Goal: Task Accomplishment & Management: Use online tool/utility

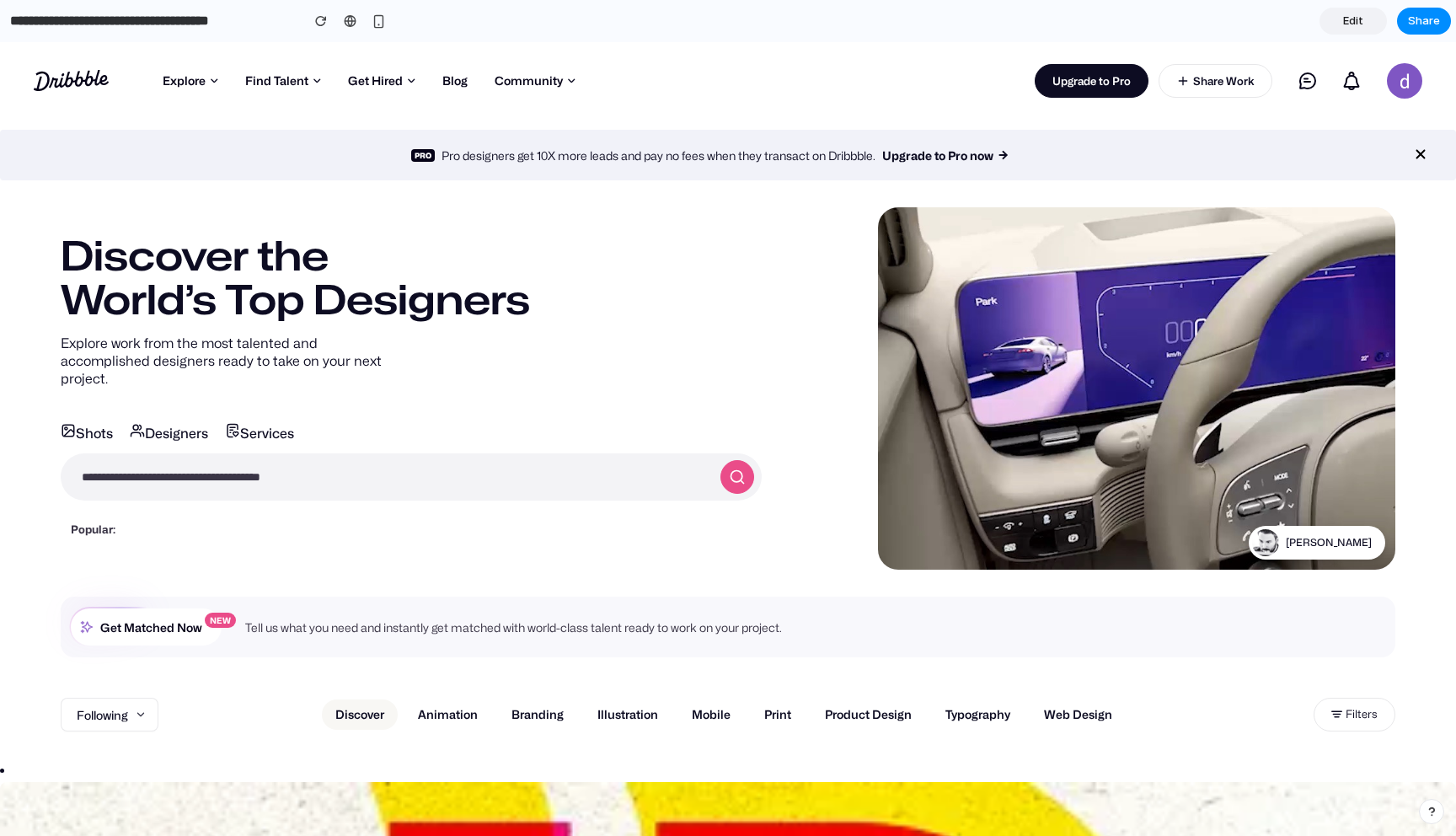
click at [153, 141] on div "Pro Pro designers get 10X more leads and pay no fees when they transact on Drib…" at bounding box center [728, 155] width 1456 height 51
click at [348, 22] on div at bounding box center [350, 21] width 13 height 14
click at [552, 137] on link "Forums" at bounding box center [578, 143] width 152 height 27
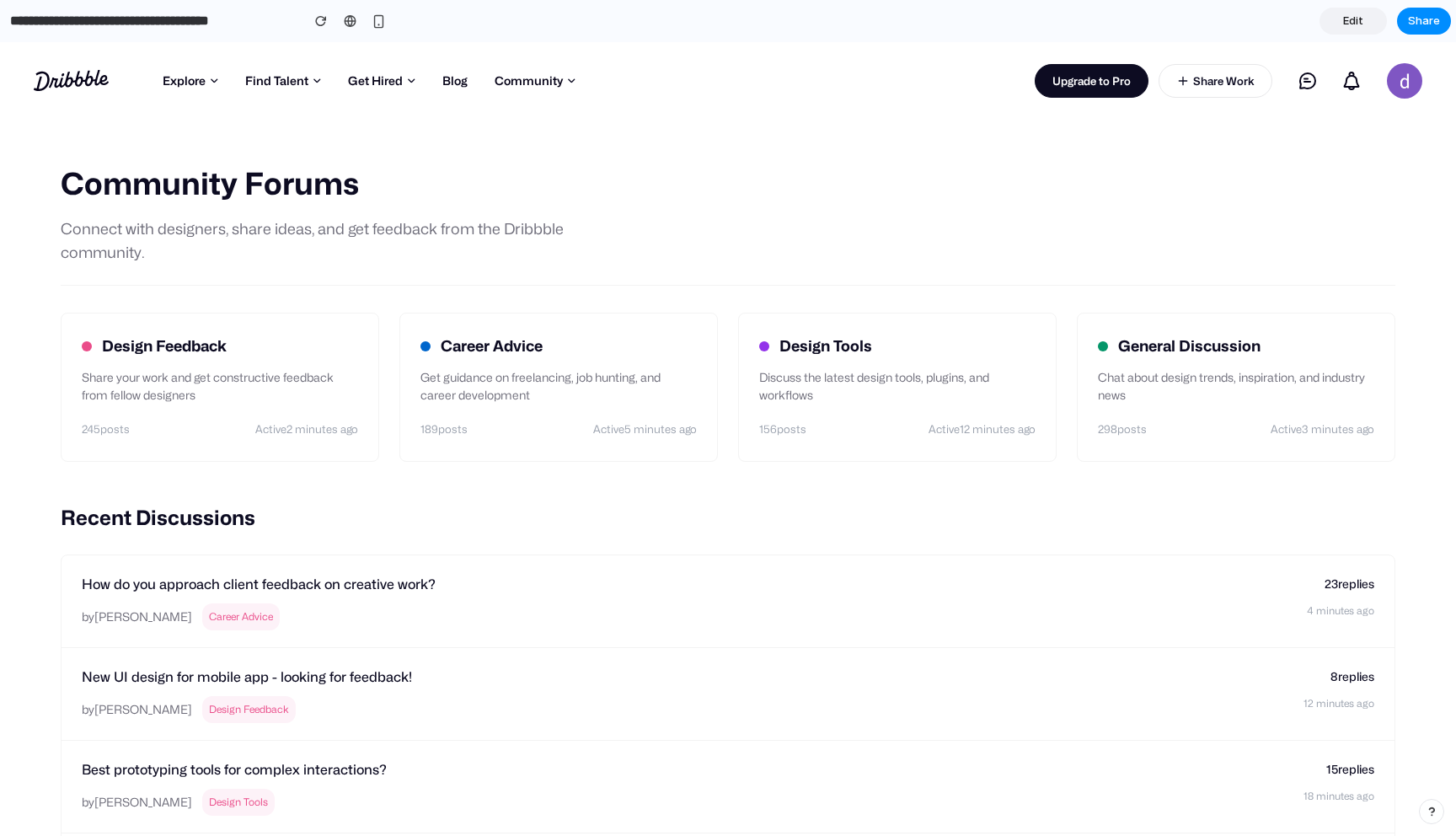
click at [103, 115] on div "Dribbble: the community for graphic design Shots Explore Following Popular New …" at bounding box center [728, 80] width 1456 height 77
click at [83, 75] on icon "Dribbble: the community for graphic design" at bounding box center [72, 79] width 75 height 21
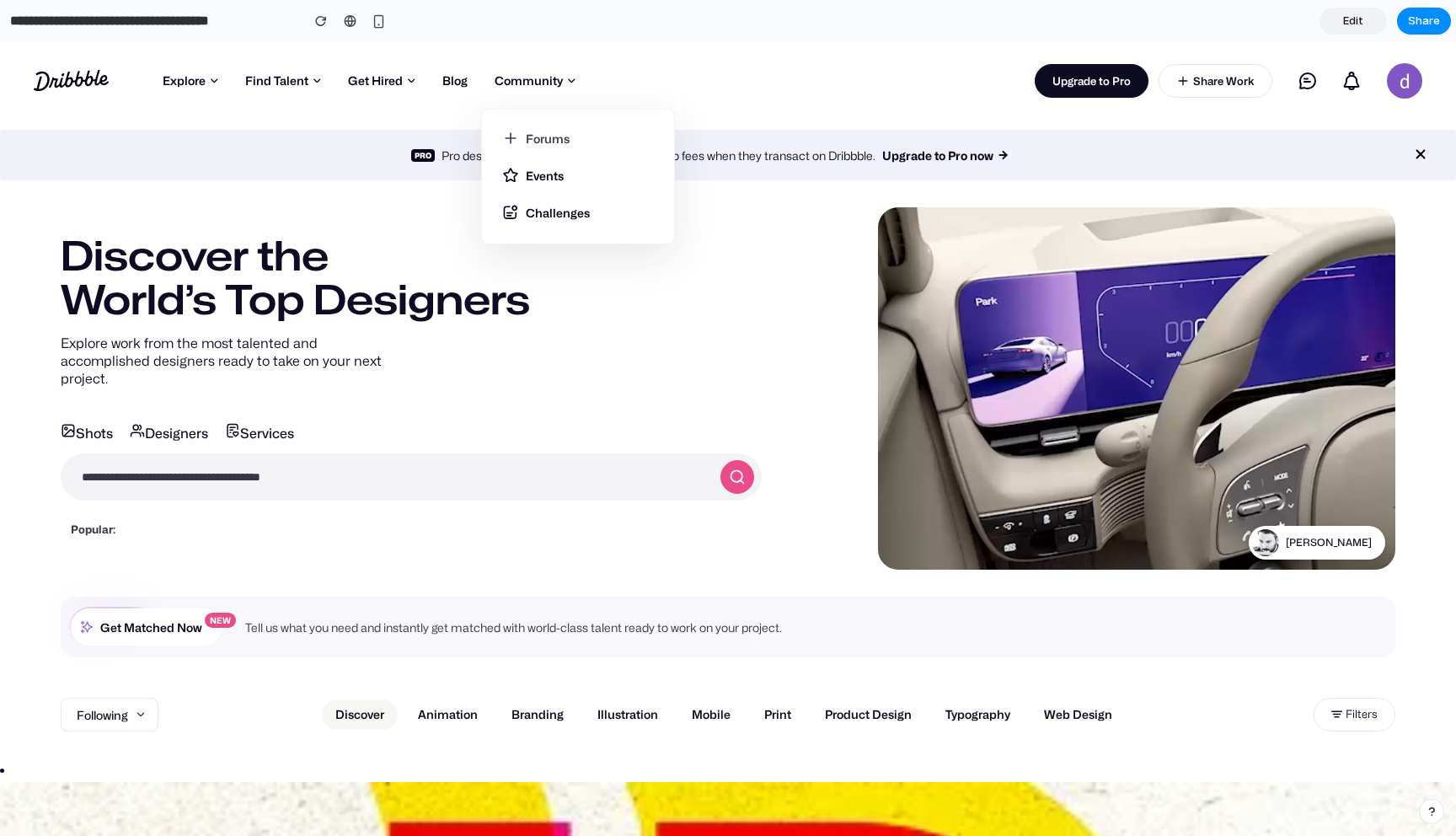
click at [530, 131] on link "Forums" at bounding box center [578, 143] width 152 height 27
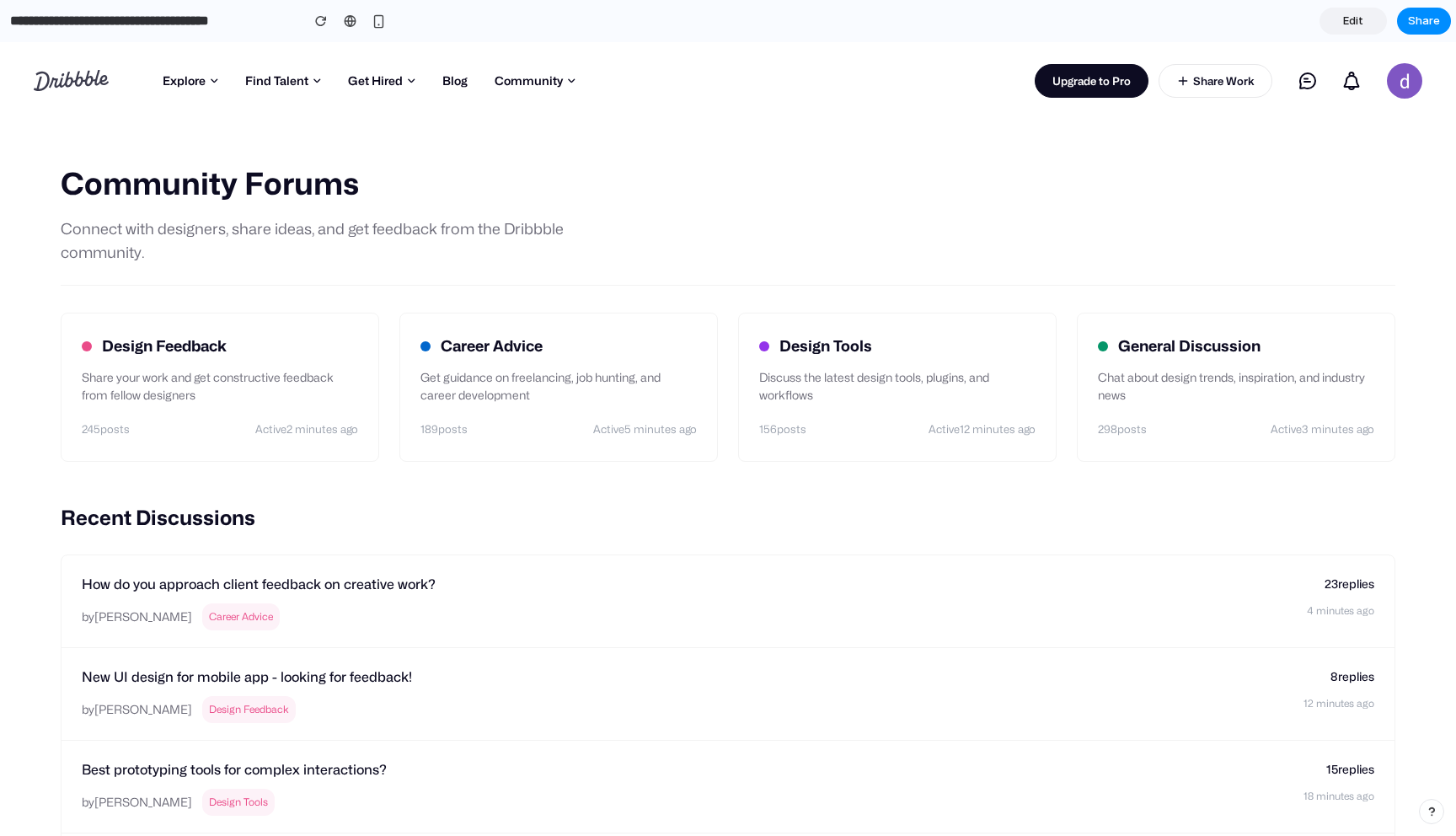
click at [87, 84] on icon at bounding box center [72, 79] width 75 height 21
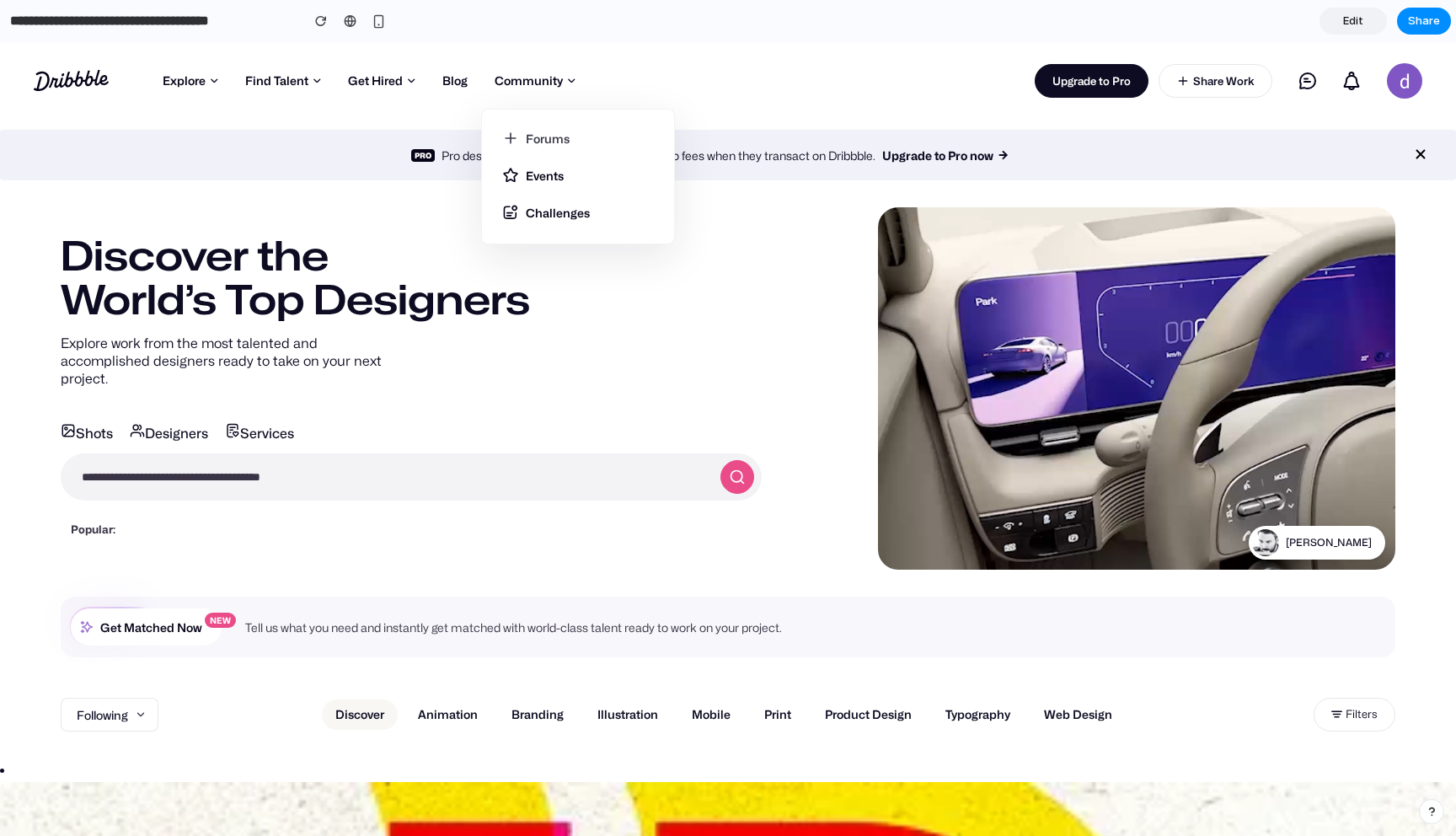
click at [548, 133] on link "Forums" at bounding box center [578, 143] width 152 height 27
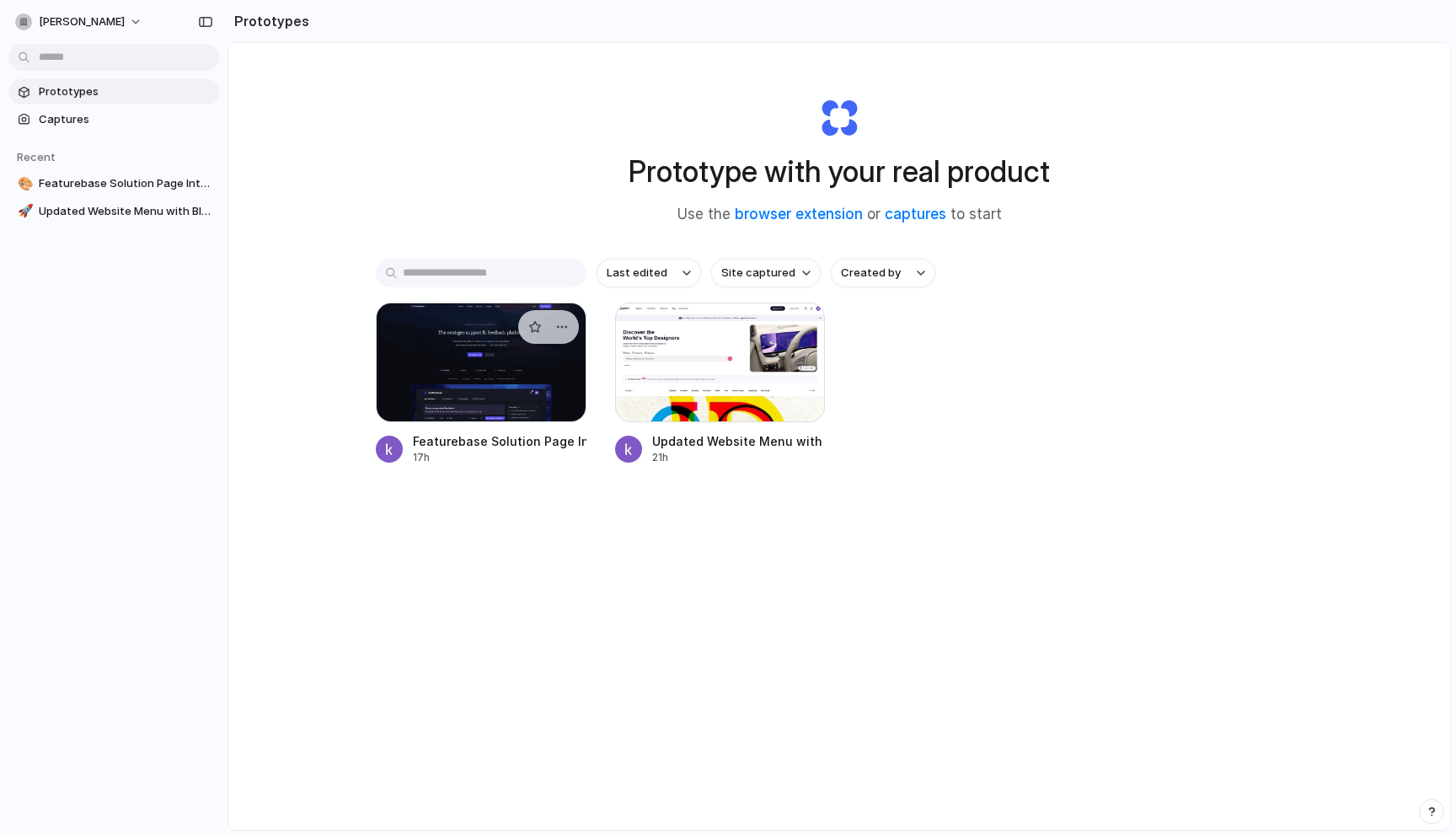
click at [488, 388] on div at bounding box center [481, 362] width 211 height 120
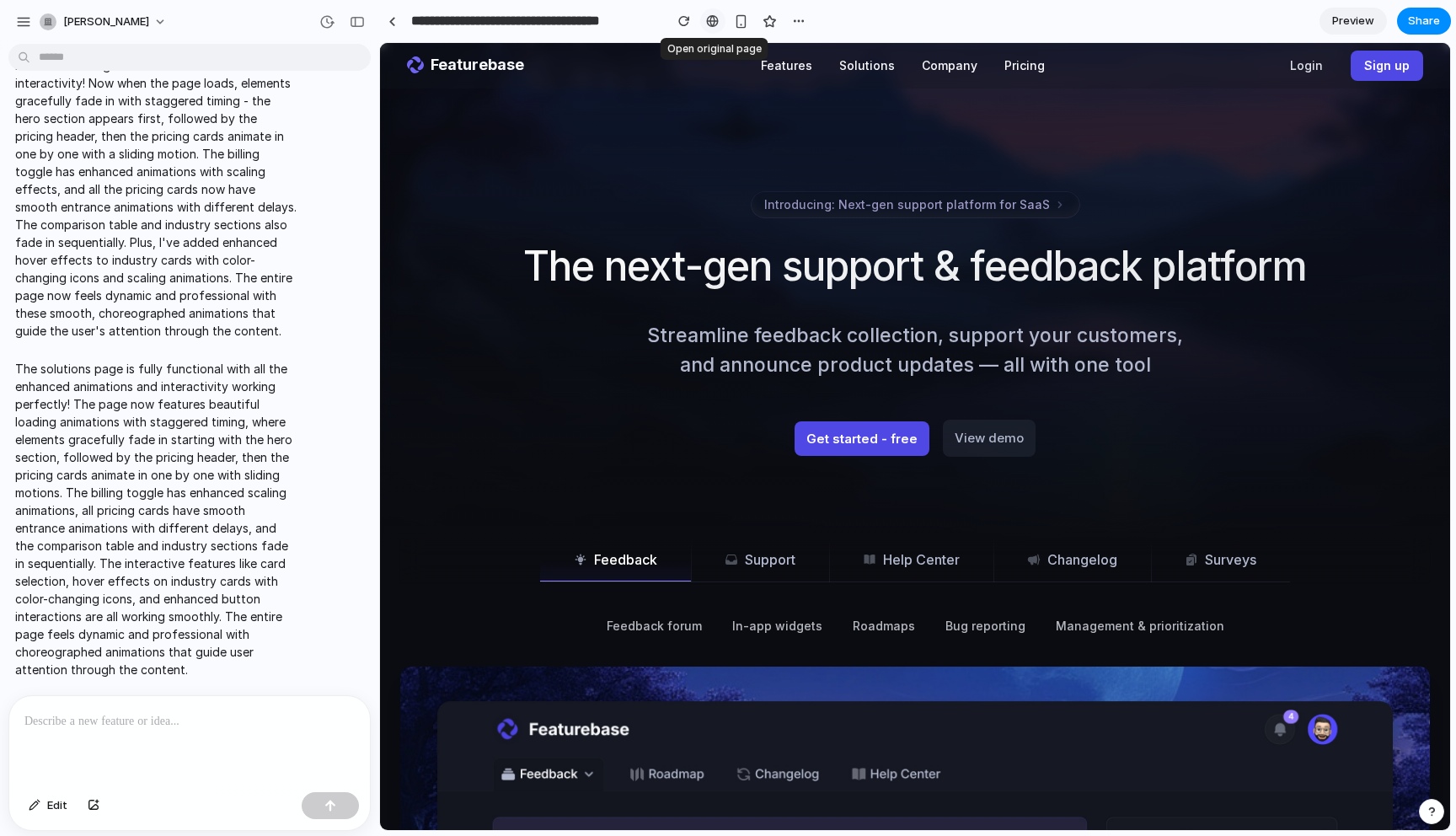
click at [718, 16] on div at bounding box center [712, 21] width 13 height 14
click at [1339, 20] on span "Preview" at bounding box center [1354, 21] width 42 height 17
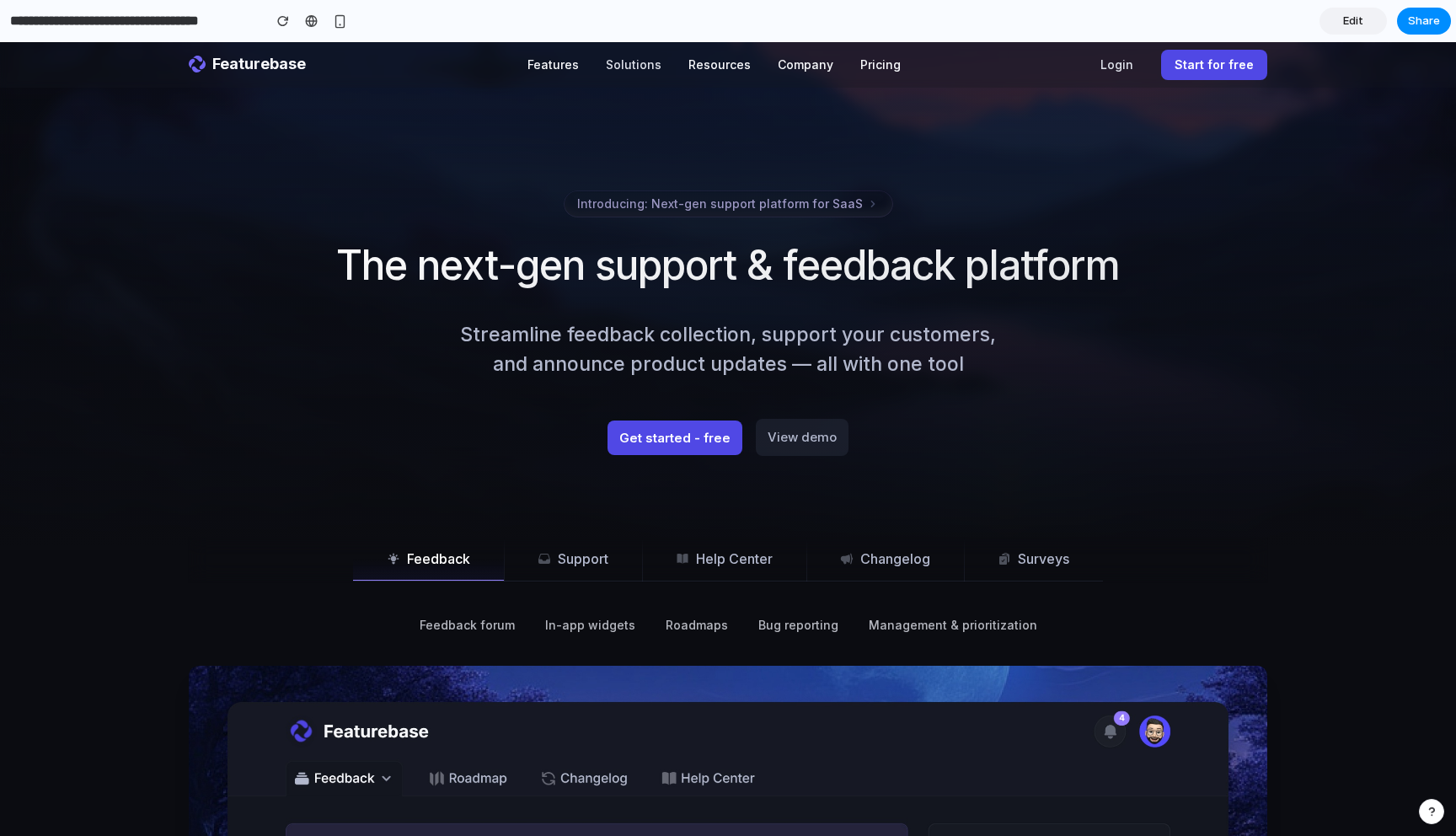
click at [646, 65] on button "Solutions" at bounding box center [634, 65] width 82 height 37
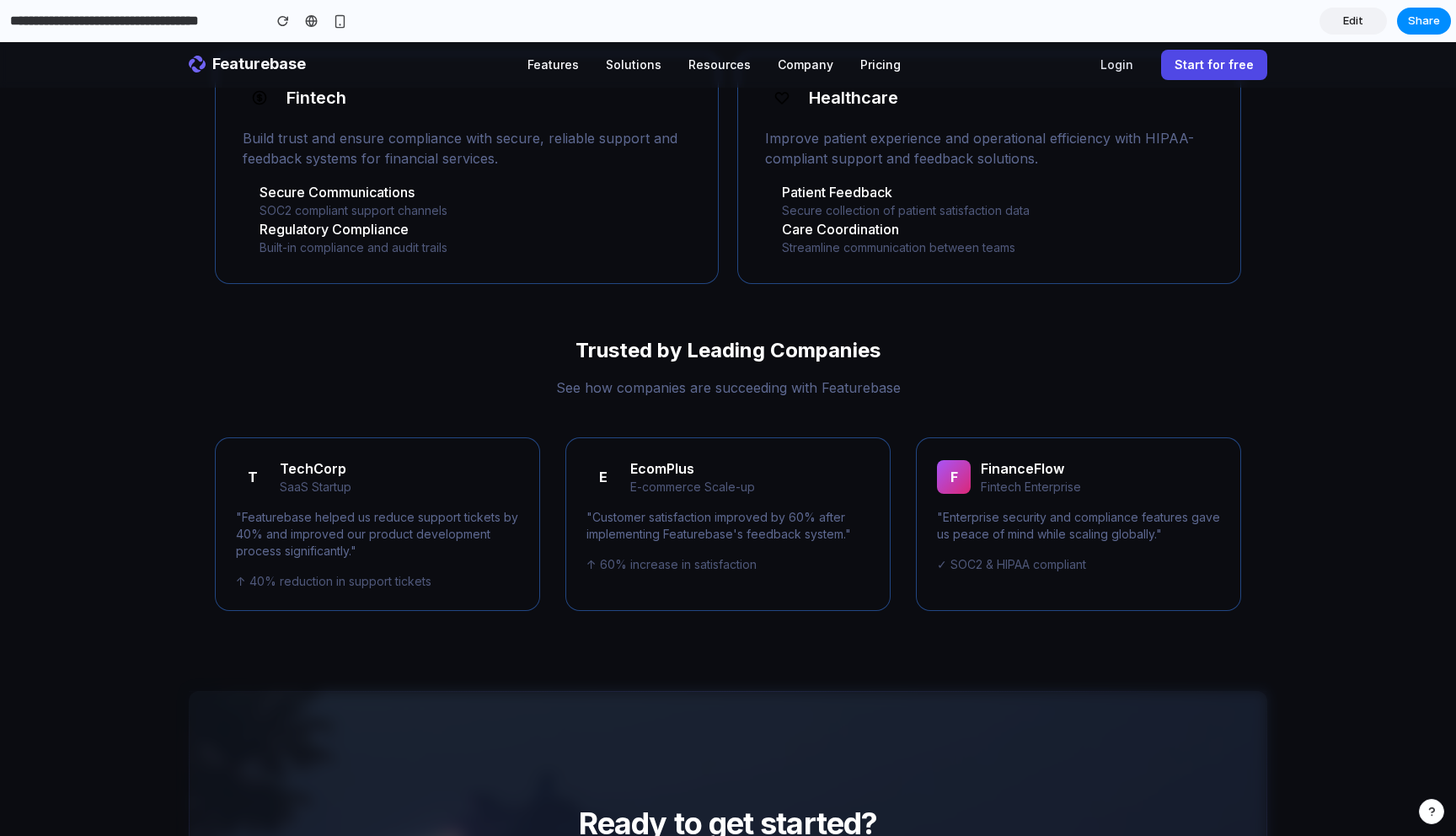
scroll to position [2425, 0]
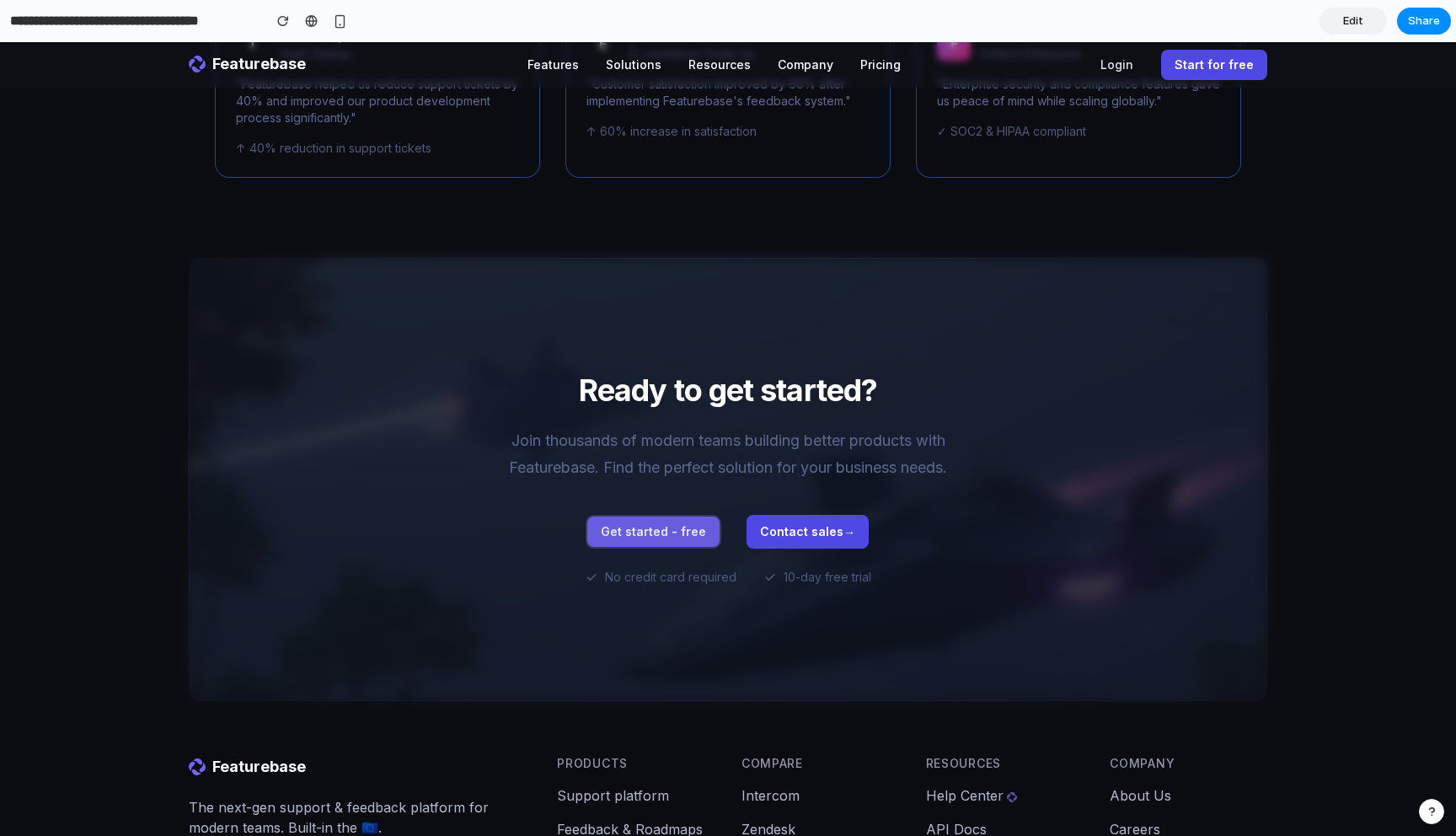
click at [626, 516] on button "Get started - free" at bounding box center [653, 531] width 132 height 31
click at [763, 530] on div "Ready to get started? Join thousands of modern teams building better products w…" at bounding box center [728, 480] width 566 height 212
click at [788, 515] on button "Contact sales →" at bounding box center [807, 532] width 122 height 34
click at [616, 488] on div "Ready to get started? Join thousands of modern teams building better products w…" at bounding box center [728, 480] width 566 height 212
click at [801, 519] on button "Contact sales →" at bounding box center [807, 532] width 122 height 34
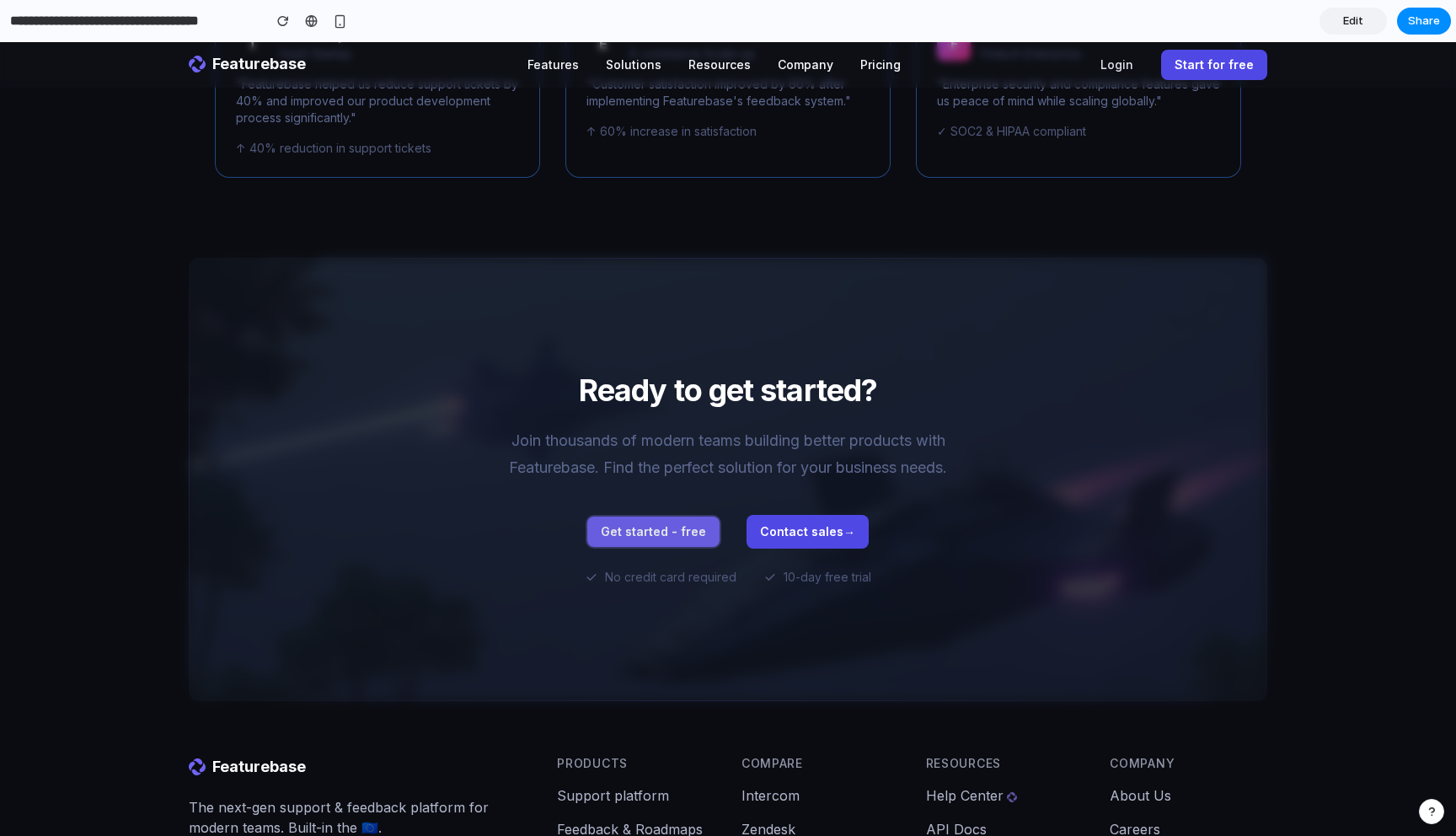
click at [656, 516] on button "Get started - free" at bounding box center [653, 531] width 132 height 31
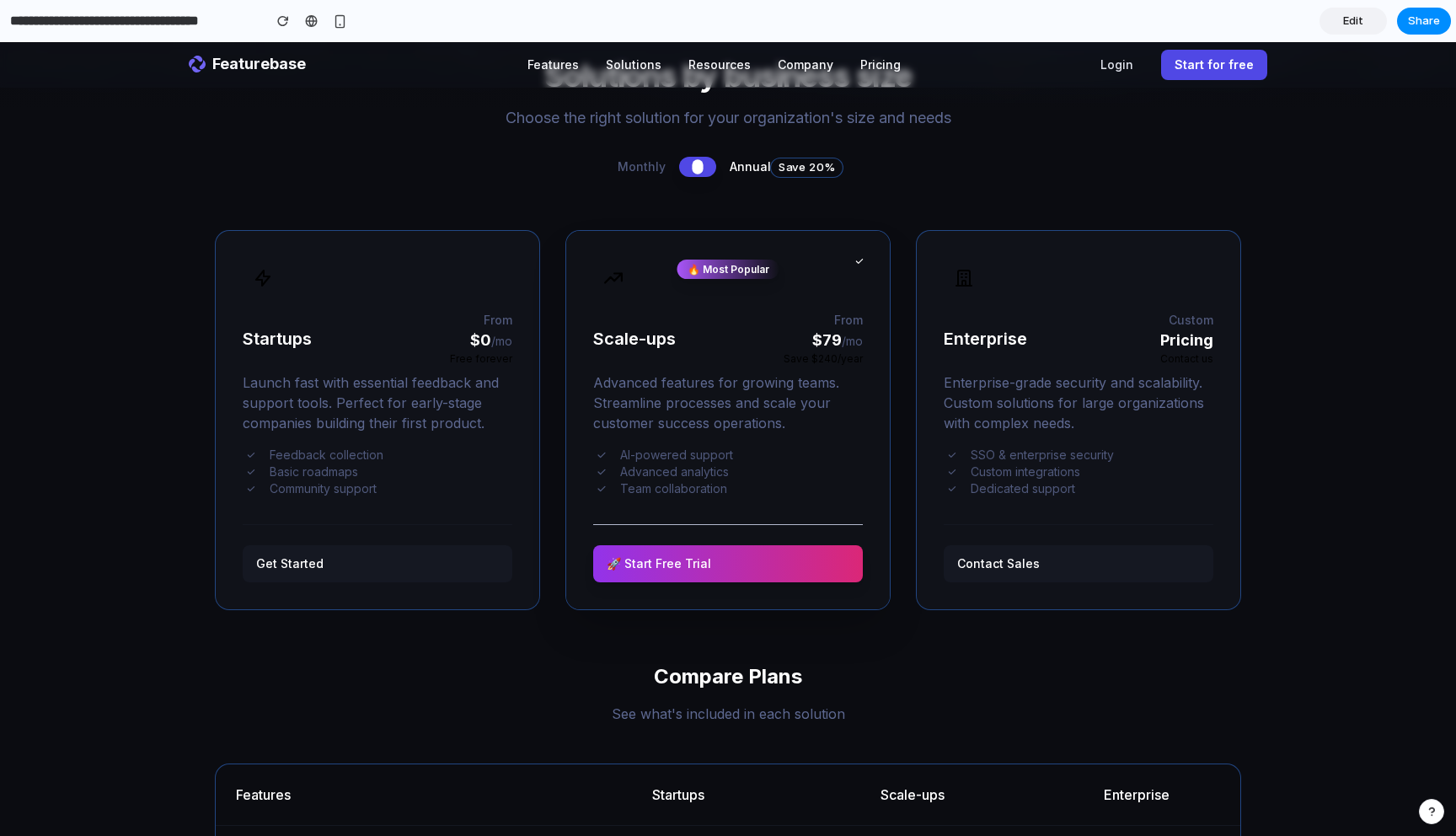
scroll to position [0, 0]
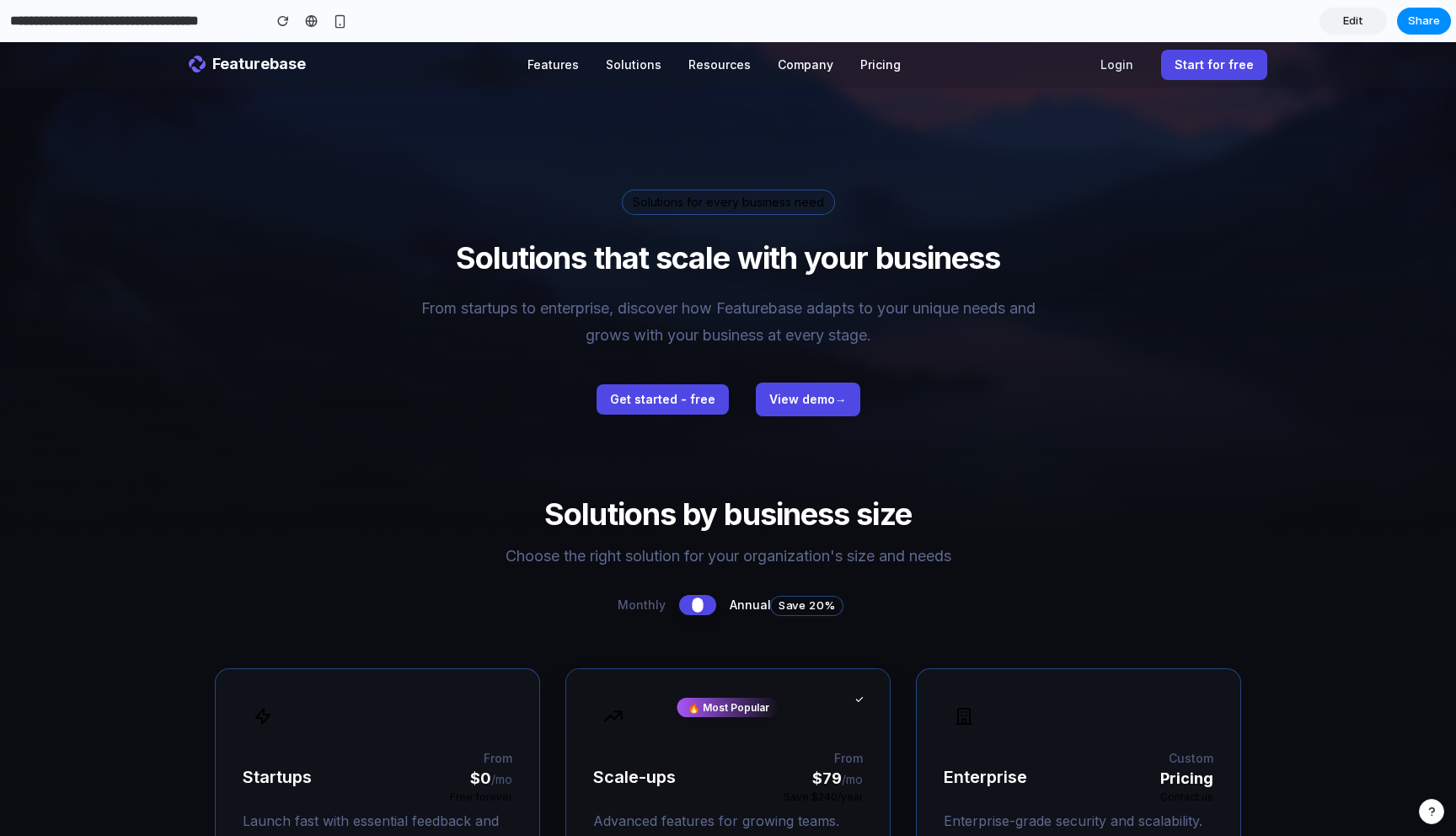
click at [1343, 14] on link "Edit" at bounding box center [1354, 21] width 68 height 27
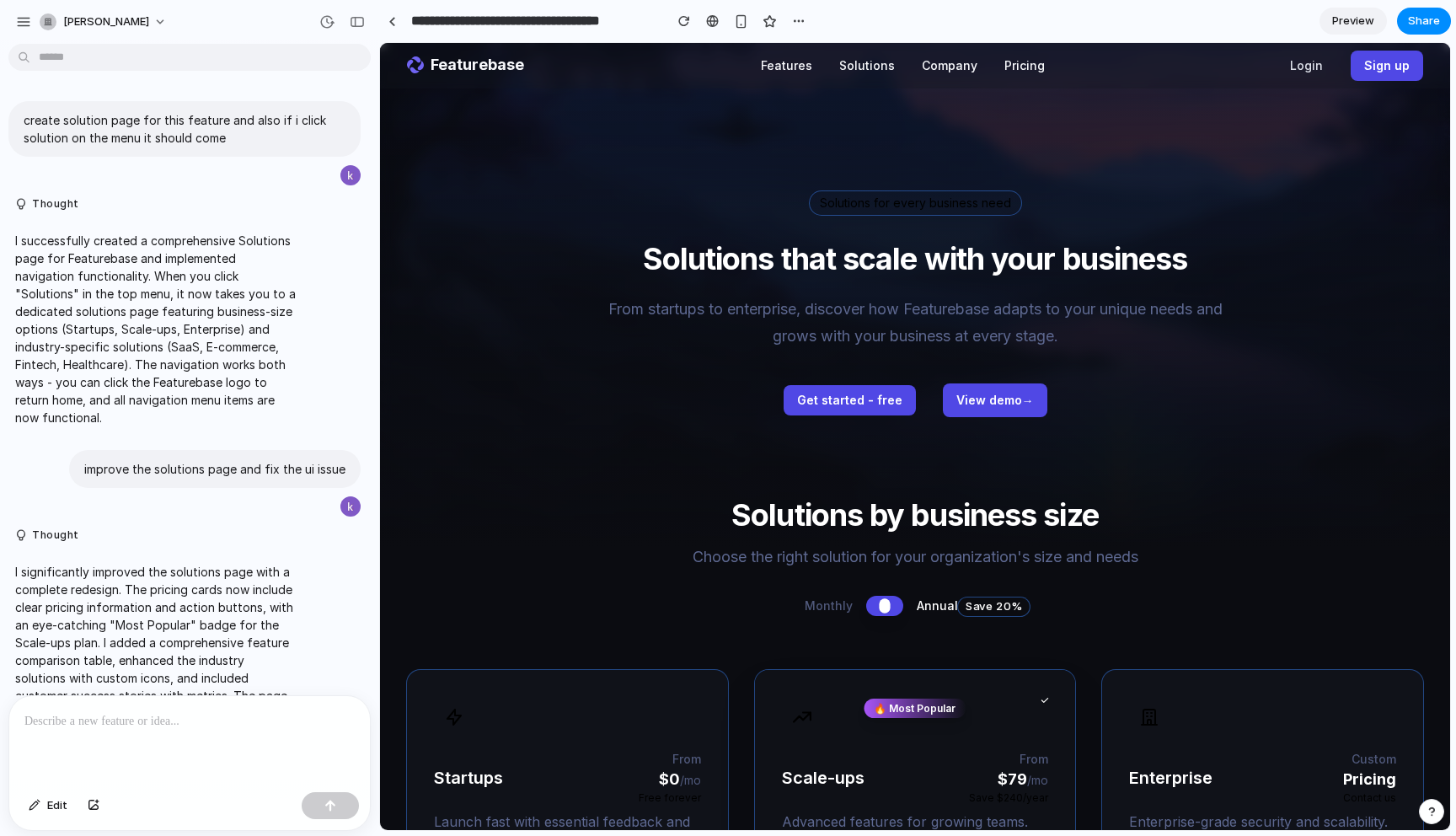
scroll to position [1500, 0]
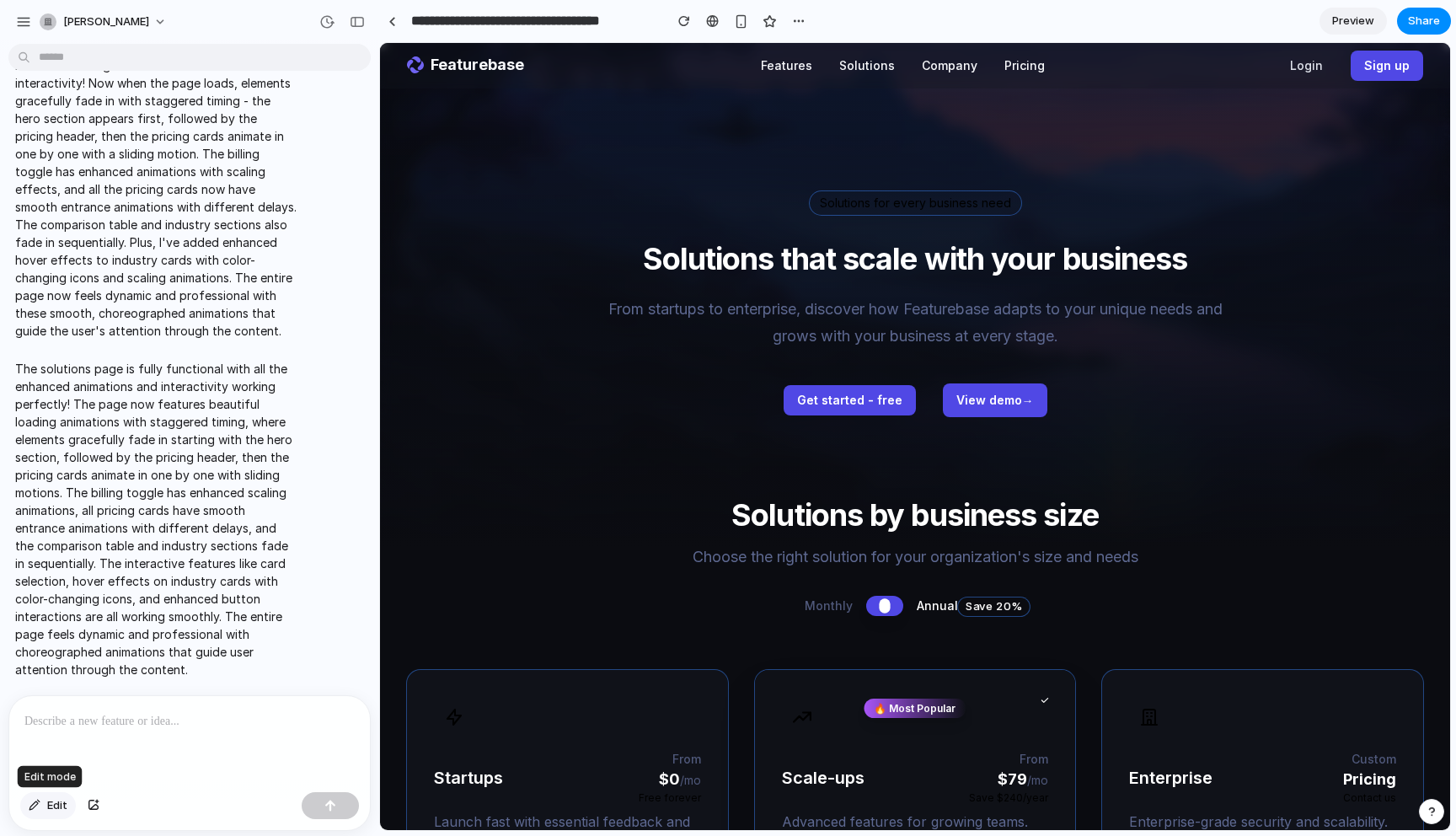
click at [41, 808] on div "button" at bounding box center [35, 805] width 12 height 10
click at [163, 743] on div at bounding box center [189, 741] width 361 height 89
